Goal: Communication & Community: Answer question/provide support

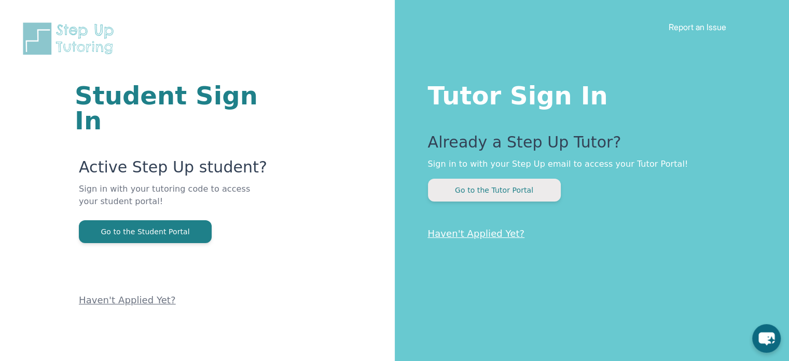
click at [497, 192] on button "Go to the Tutor Portal" at bounding box center [494, 190] width 133 height 23
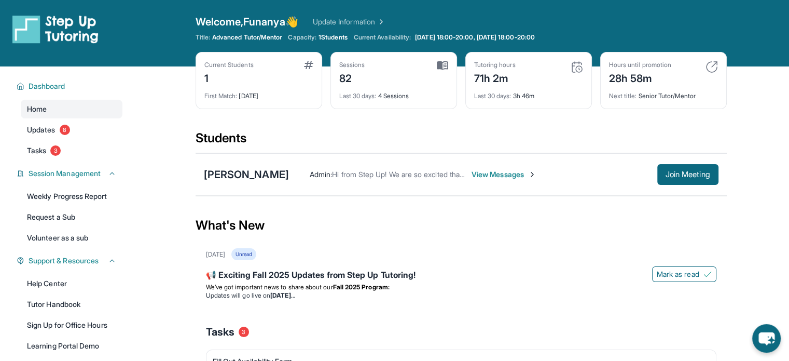
click at [492, 174] on span "View Messages" at bounding box center [504, 174] width 65 height 10
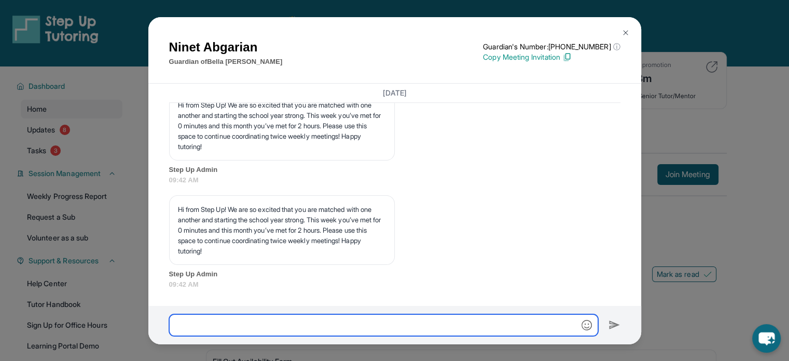
click at [359, 325] on input "text" at bounding box center [383, 325] width 429 height 22
type input "**********"
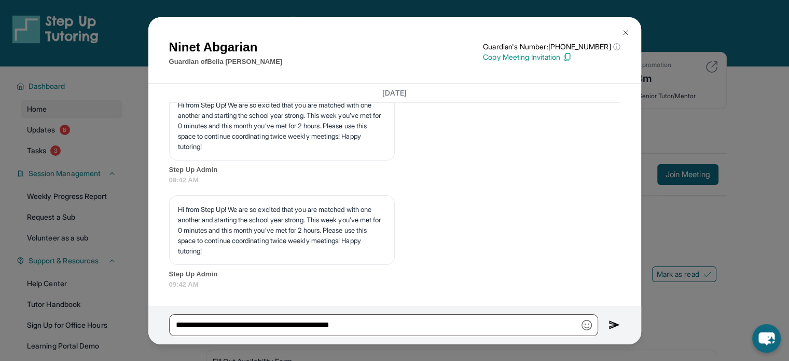
click at [611, 324] on img at bounding box center [615, 325] width 12 height 12
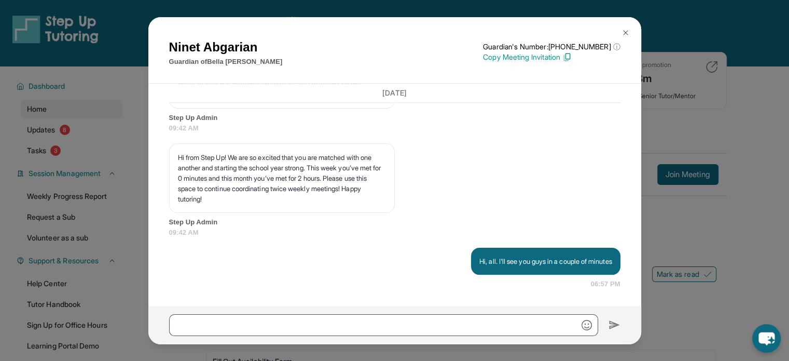
scroll to position [5051, 0]
click at [623, 38] on button at bounding box center [626, 32] width 21 height 21
